Goal: Check status: Check status

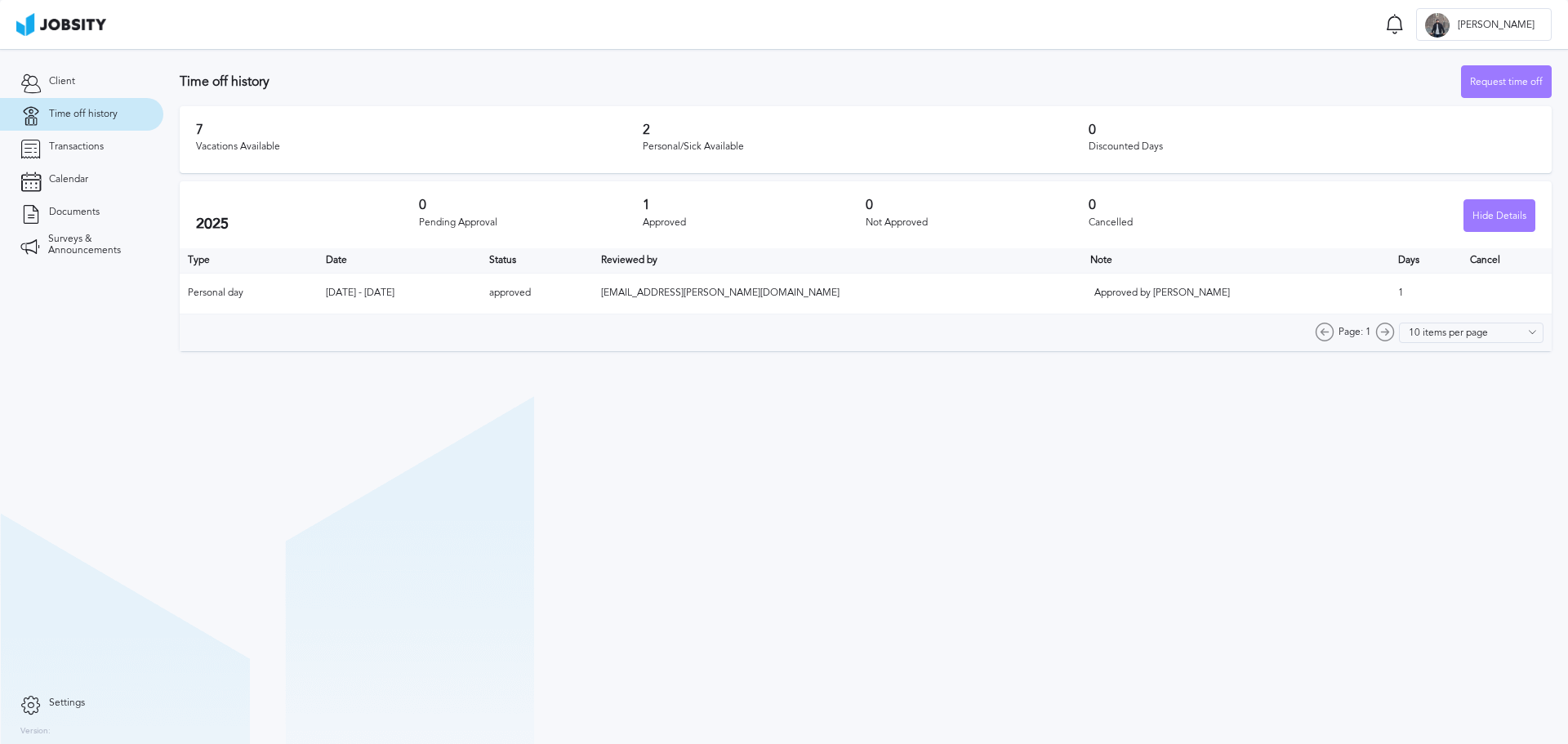
click at [909, 488] on section "Time off history Request time off 7 Vacations Available 2 Personal/Sick Availab…" at bounding box center [866, 396] width 1405 height 695
drag, startPoint x: 1356, startPoint y: 285, endPoint x: 1373, endPoint y: 285, distance: 17.0
click at [1391, 285] on td "1" at bounding box center [1427, 293] width 72 height 41
click at [1225, 460] on section "Time off history Request time off 7 Vacations Available 2 Personal/Sick Availab…" at bounding box center [866, 396] width 1405 height 695
drag, startPoint x: 936, startPoint y: 221, endPoint x: 963, endPoint y: 226, distance: 27.5
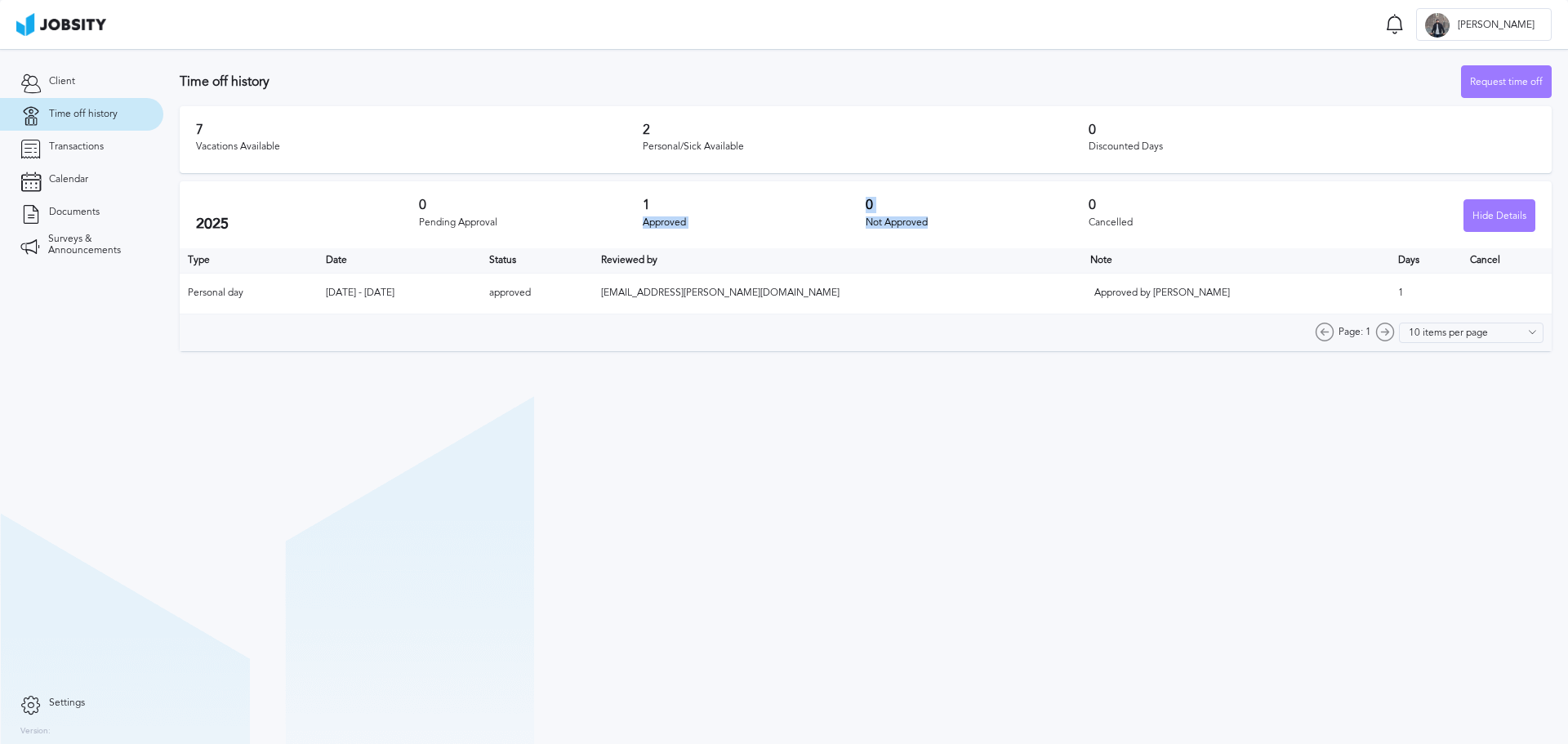
click at [963, 226] on div "2025 0 Pending Approval 1 Approved 0 Not Approved 0 Cancelled Hide Details" at bounding box center [866, 215] width 1373 height 67
click at [975, 214] on div "0 Not Approved" at bounding box center [977, 215] width 223 height 34
click at [917, 545] on section "Time off history Request time off 7 Vacations Available 2 Personal/Sick Availab…" at bounding box center [866, 396] width 1405 height 695
drag, startPoint x: 644, startPoint y: 219, endPoint x: 758, endPoint y: 221, distance: 114.0
click at [758, 221] on div "Approved" at bounding box center [754, 223] width 223 height 11
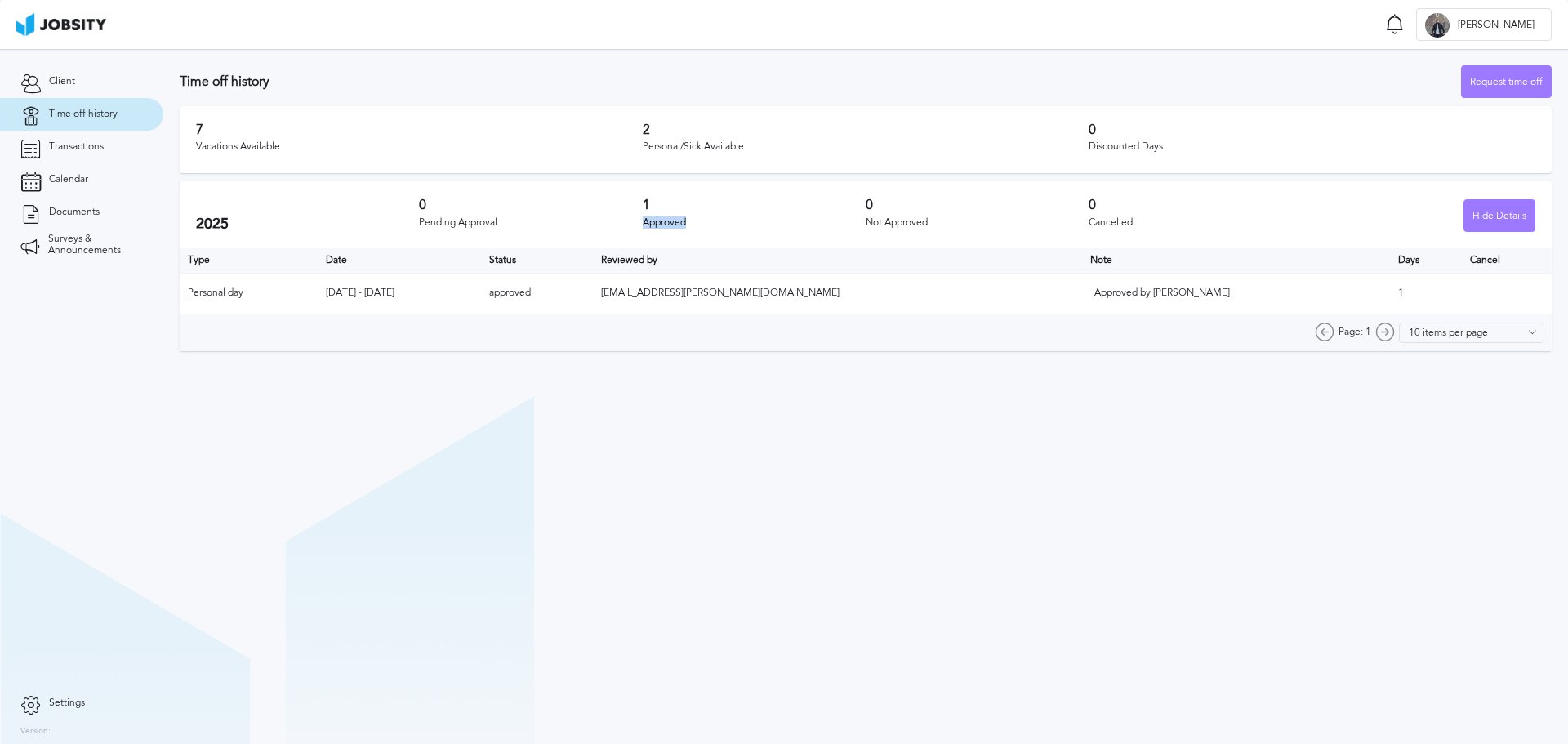
click at [762, 221] on div "Approved" at bounding box center [754, 223] width 223 height 11
click at [337, 129] on h3 "7" at bounding box center [419, 130] width 447 height 15
drag, startPoint x: 307, startPoint y: 145, endPoint x: 194, endPoint y: 131, distance: 113.9
click at [194, 131] on div "7 Vacations Available 2 Personal/Sick Available 0 Discounted Days" at bounding box center [866, 140] width 1373 height 67
click at [442, 145] on div "Vacations Available" at bounding box center [419, 147] width 447 height 11
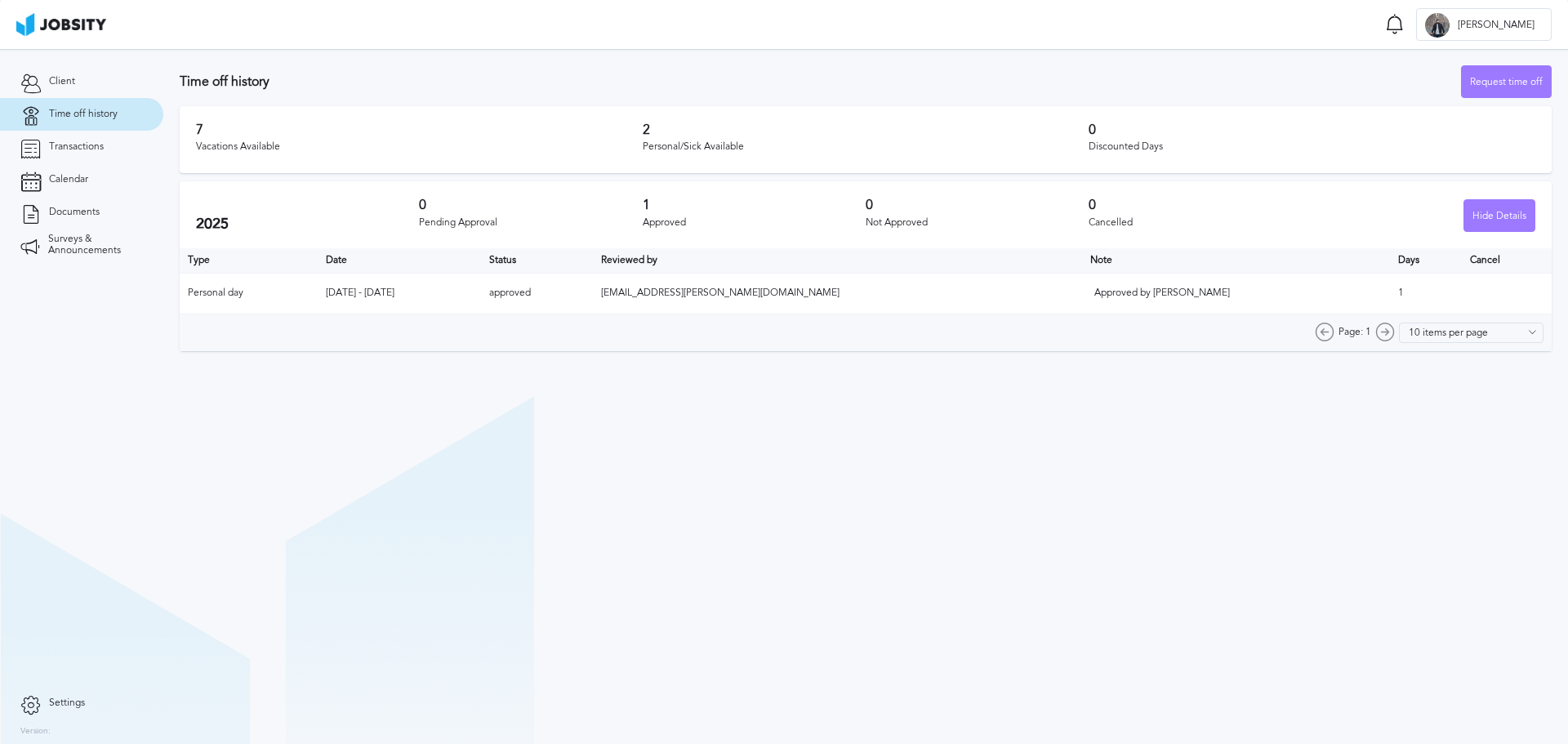
click at [713, 569] on section "Time off history Request time off 7 Vacations Available 2 Personal/Sick Availab…" at bounding box center [866, 396] width 1405 height 695
